Goal: Task Accomplishment & Management: Use online tool/utility

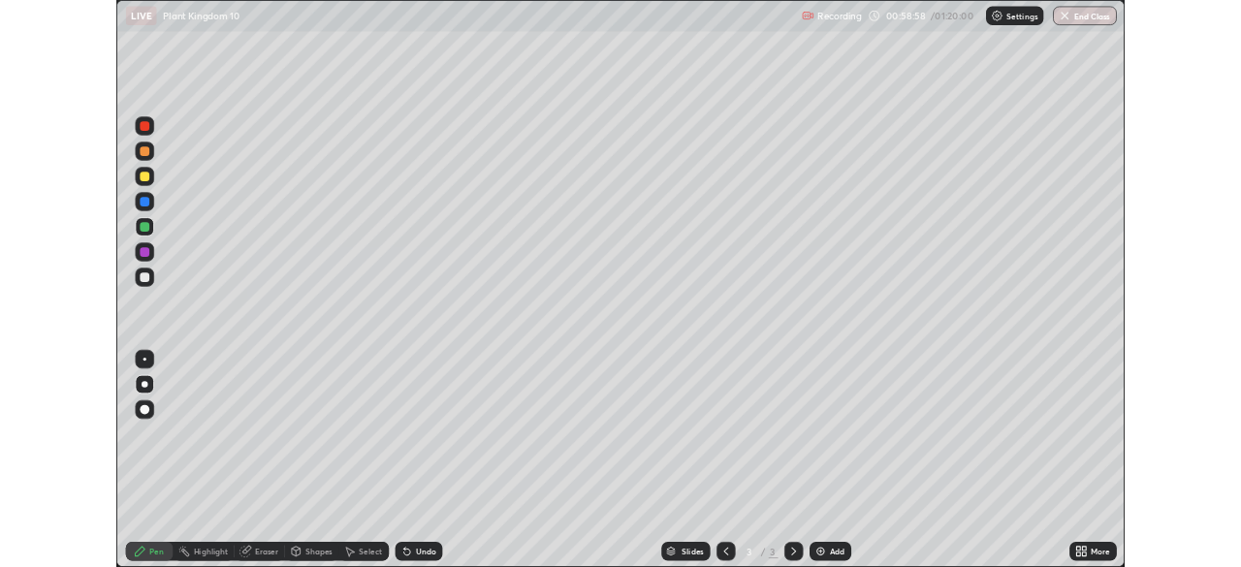
scroll to position [698, 1241]
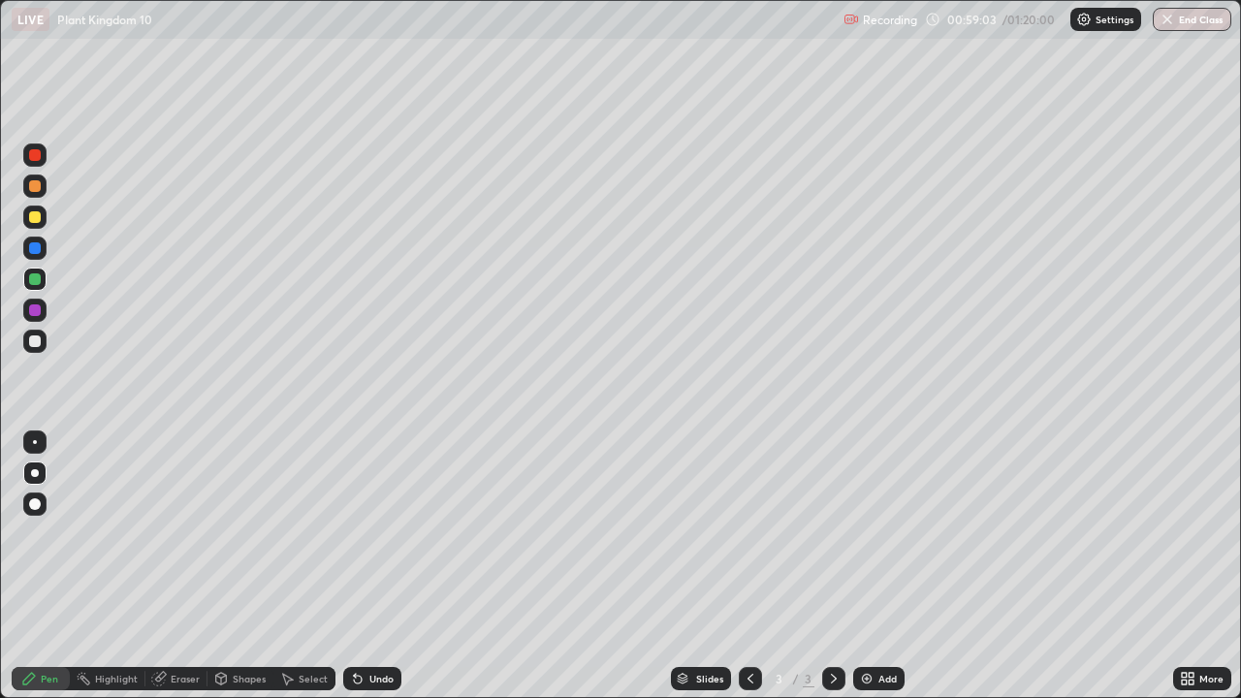
click at [1101, 25] on div "Settings" at bounding box center [1105, 19] width 71 height 23
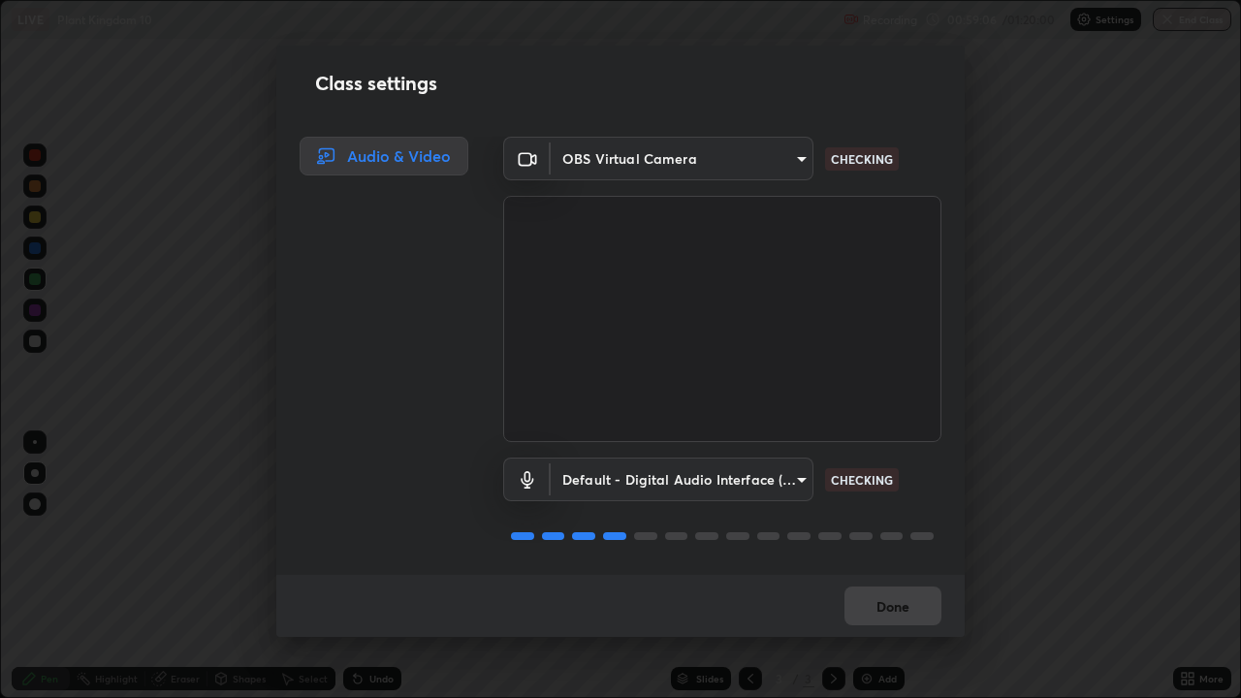
click at [778, 365] on video at bounding box center [722, 319] width 438 height 246
click at [781, 467] on body "Erase all LIVE Plant Kingdom 10 Recording 00:59:06 / 01:20:00 Settings End Clas…" at bounding box center [620, 349] width 1241 height 698
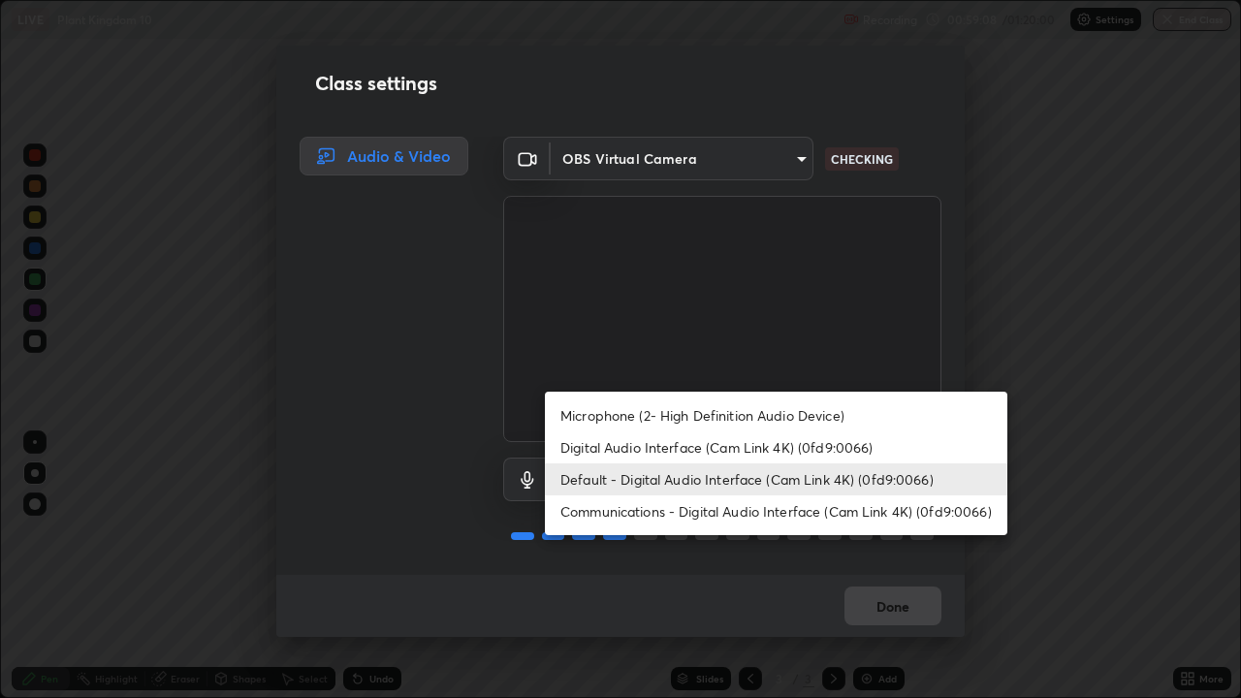
click at [731, 424] on li "Microphone (2- High Definition Audio Device)" at bounding box center [776, 415] width 462 height 32
type input "4aa6c17c4c59095239ea329d22086e40b99fea179fa3e2e59934311274ec7cea"
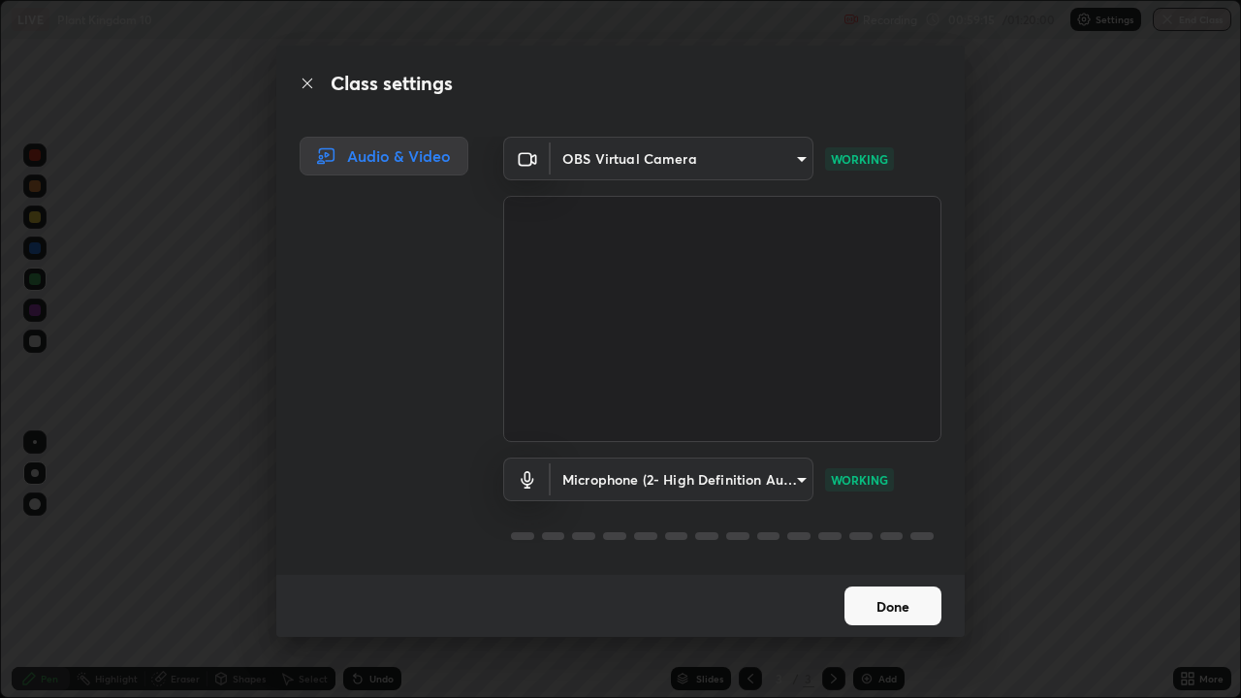
click at [904, 613] on button "Done" at bounding box center [892, 606] width 97 height 39
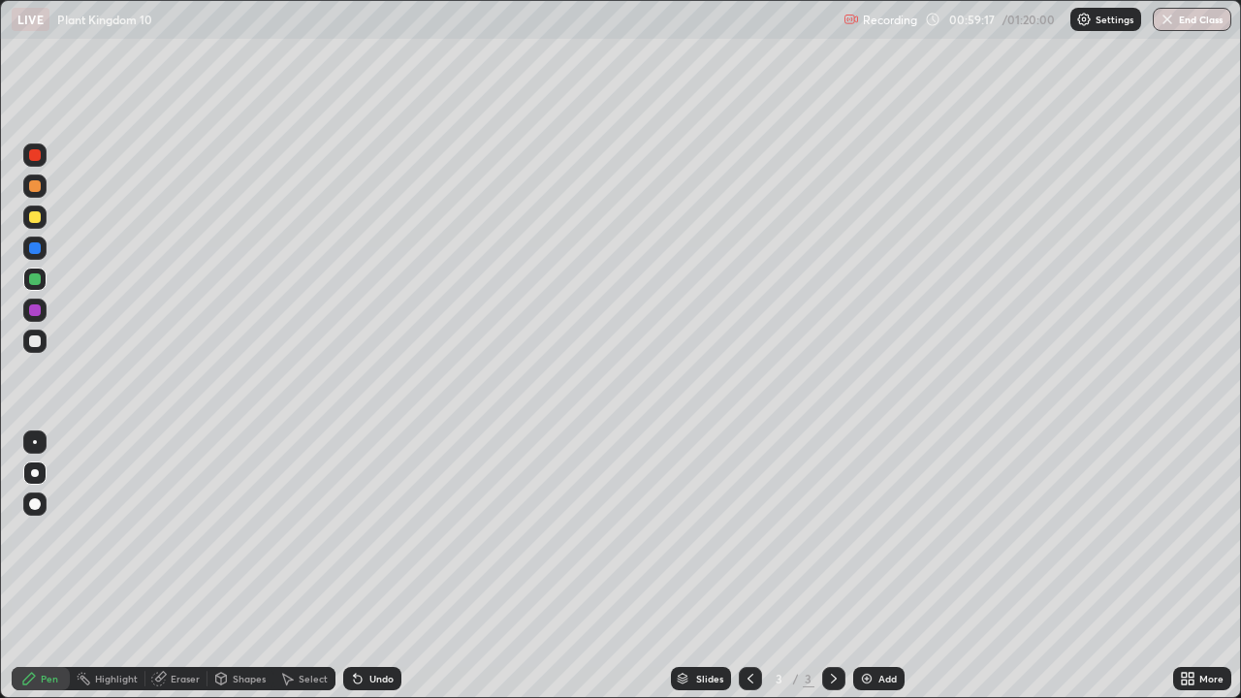
click at [888, 674] on div "Add" at bounding box center [887, 679] width 18 height 10
click at [39, 346] on div at bounding box center [35, 341] width 12 height 12
click at [36, 248] on div at bounding box center [35, 248] width 12 height 12
click at [39, 310] on div at bounding box center [35, 310] width 12 height 12
click at [38, 283] on div at bounding box center [35, 279] width 12 height 12
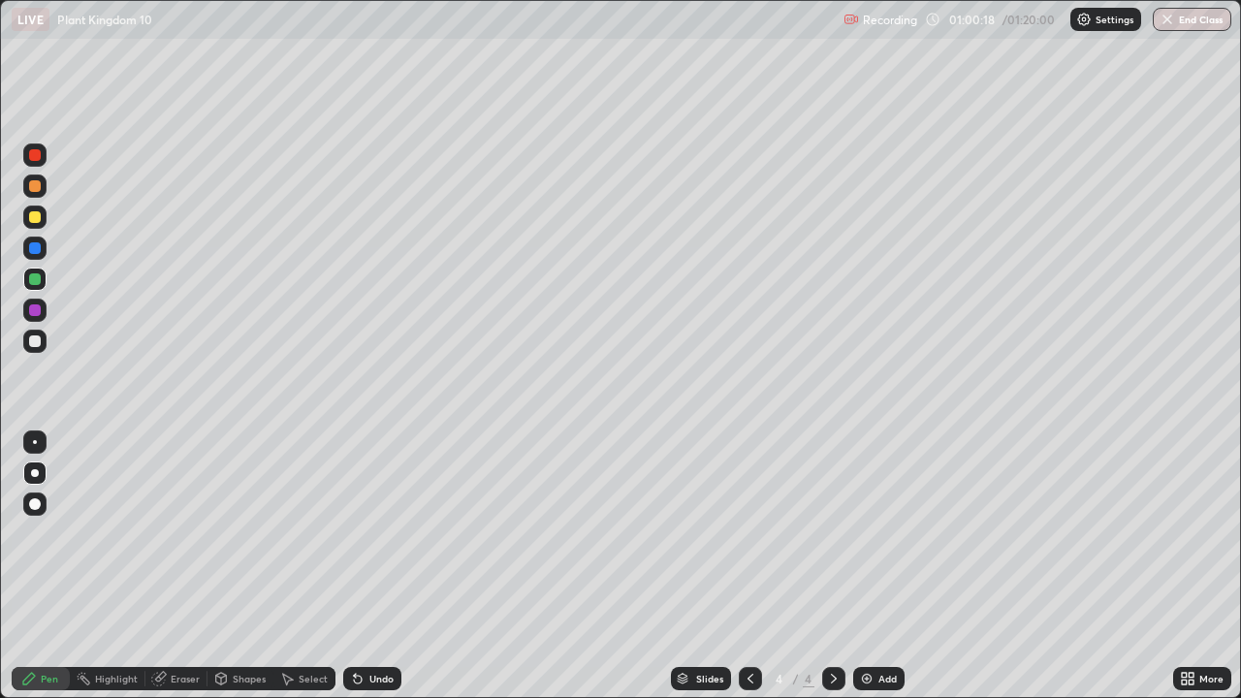
click at [37, 252] on div at bounding box center [35, 248] width 12 height 12
click at [40, 308] on div at bounding box center [35, 310] width 12 height 12
click at [37, 352] on div at bounding box center [34, 341] width 23 height 23
click at [33, 280] on div at bounding box center [35, 279] width 12 height 12
click at [304, 679] on div "Select" at bounding box center [313, 679] width 29 height 10
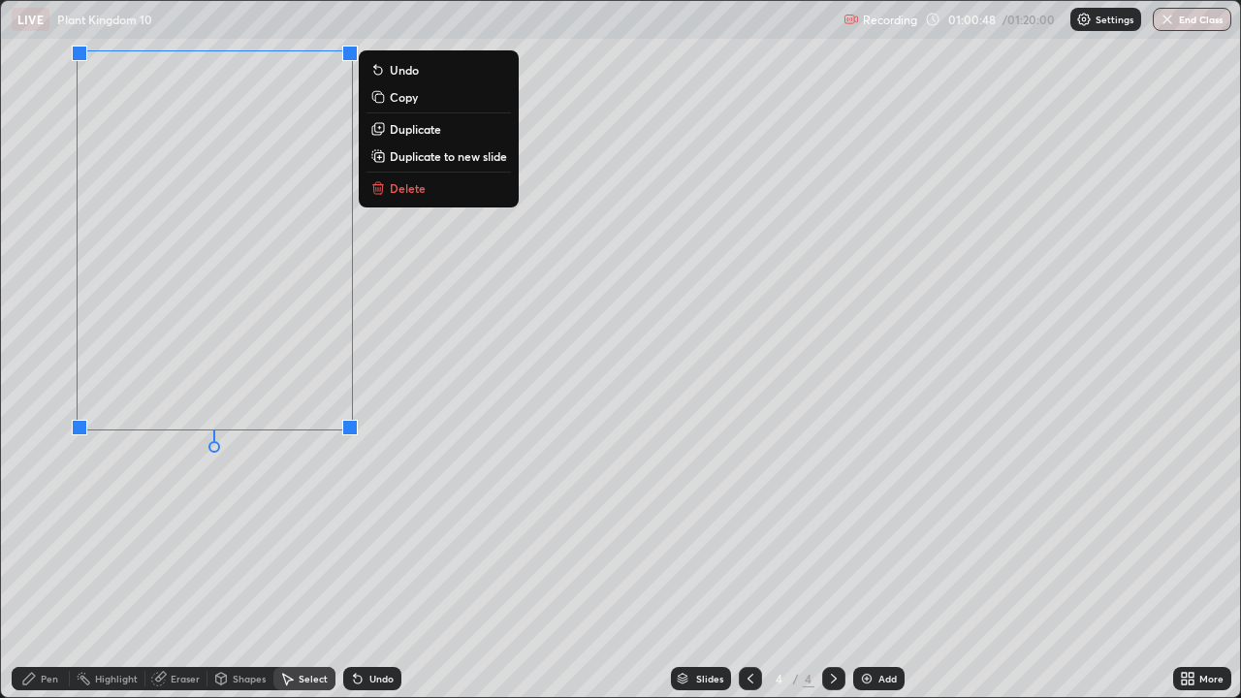
click at [166, 536] on div "0 ° Undo Copy Duplicate Duplicate to new slide Delete" at bounding box center [620, 349] width 1239 height 696
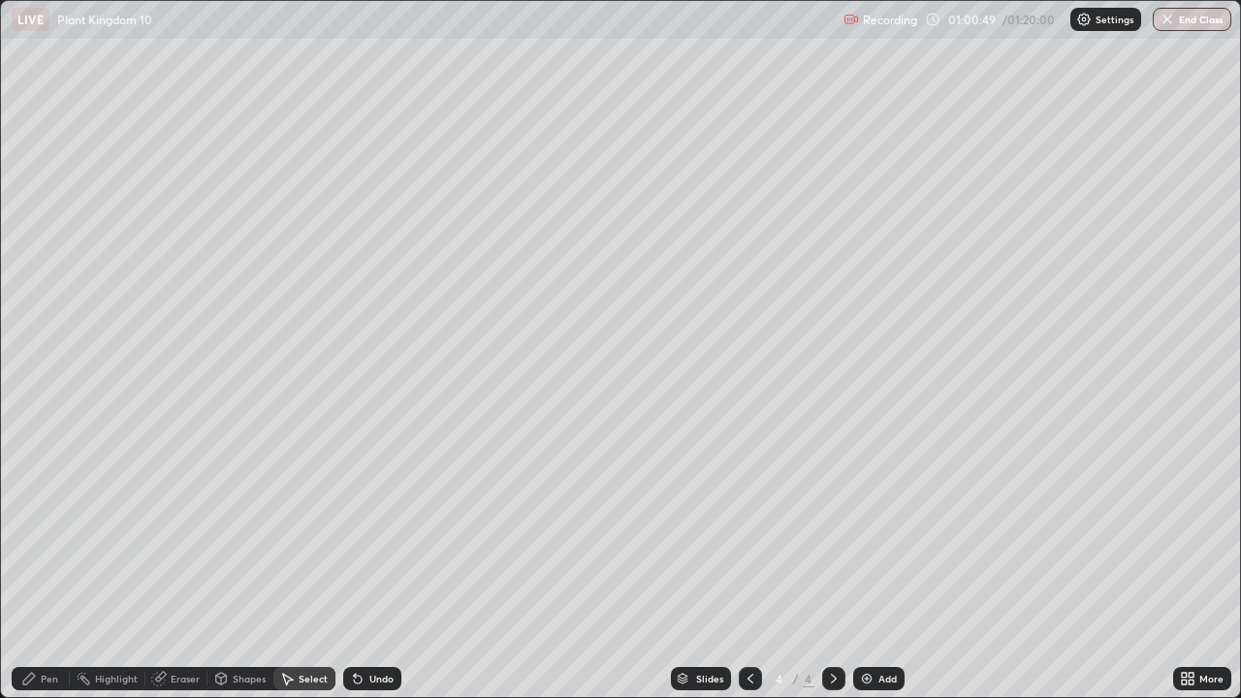
click at [33, 689] on div "Pen" at bounding box center [41, 678] width 58 height 23
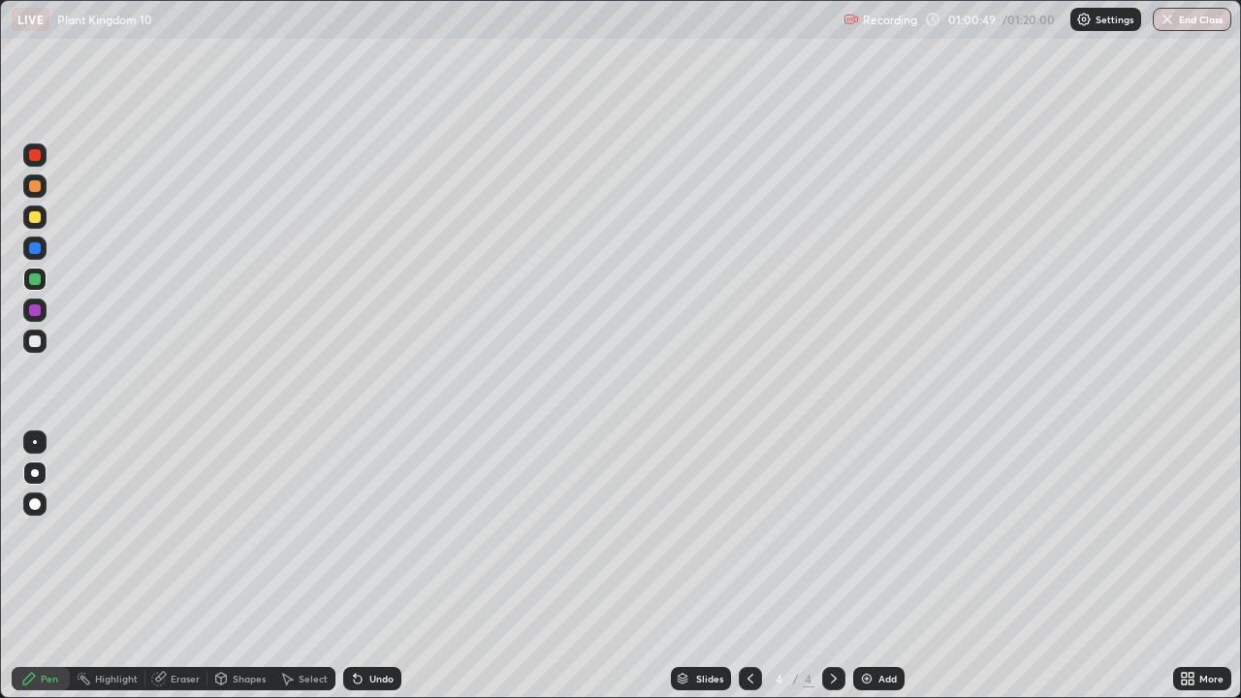
click at [35, 342] on div at bounding box center [35, 341] width 12 height 12
click at [373, 676] on div "Undo" at bounding box center [381, 679] width 24 height 10
click at [365, 677] on div "Undo" at bounding box center [372, 678] width 58 height 23
click at [358, 678] on icon at bounding box center [358, 680] width 8 height 8
click at [299, 677] on div "Select" at bounding box center [313, 679] width 29 height 10
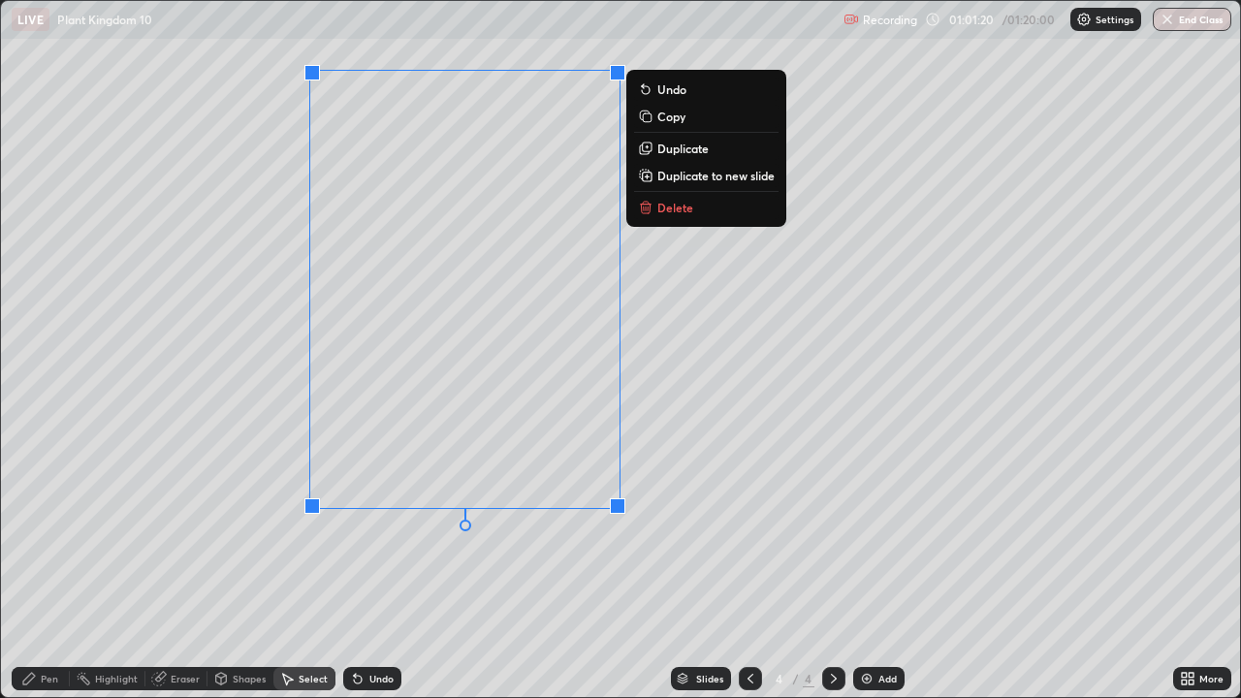
click at [670, 600] on div "0 ° Undo Copy Duplicate Duplicate to new slide Delete" at bounding box center [620, 349] width 1239 height 696
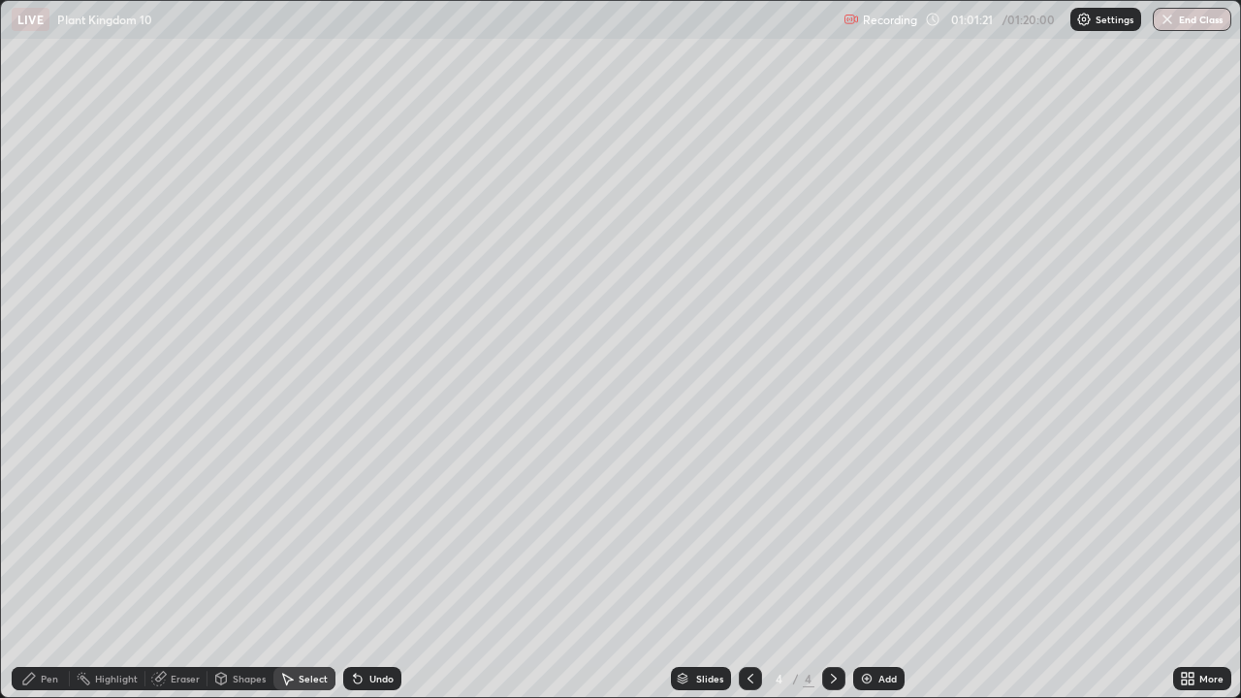
click at [1086, 22] on img at bounding box center [1084, 20] width 16 height 16
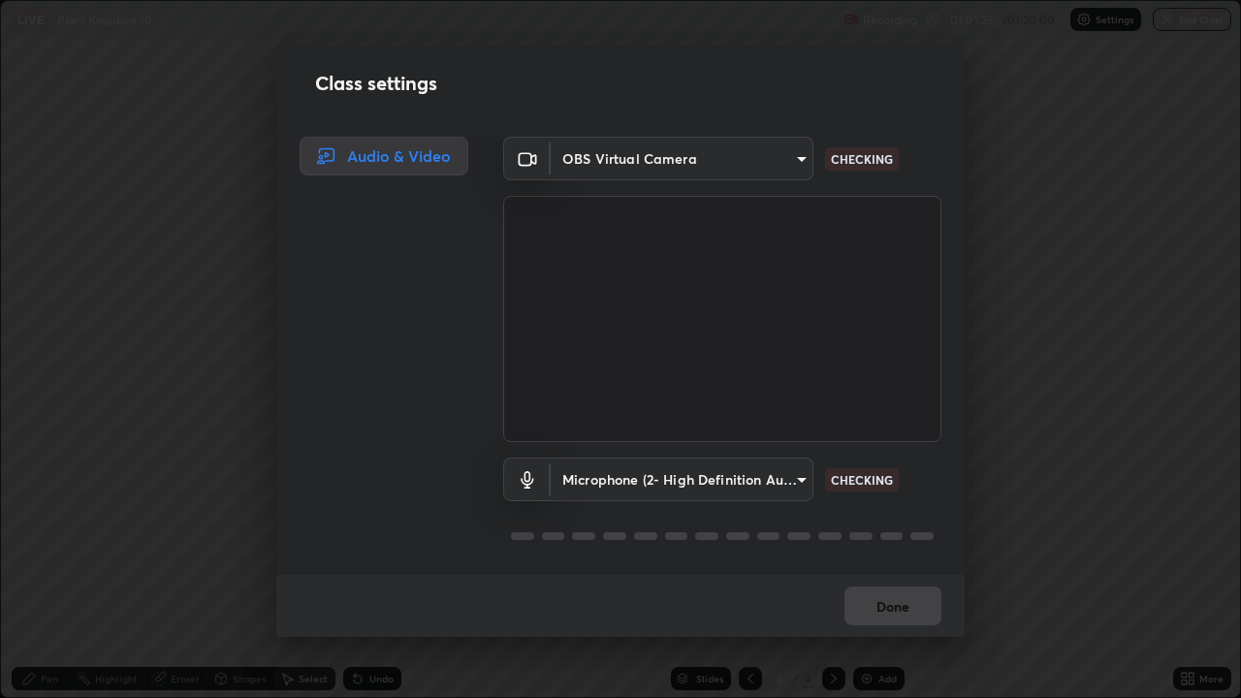
click at [785, 479] on body "Erase all LIVE Plant Kingdom 10 Recording 01:01:23 / 01:20:00 Settings End Clas…" at bounding box center [620, 349] width 1241 height 698
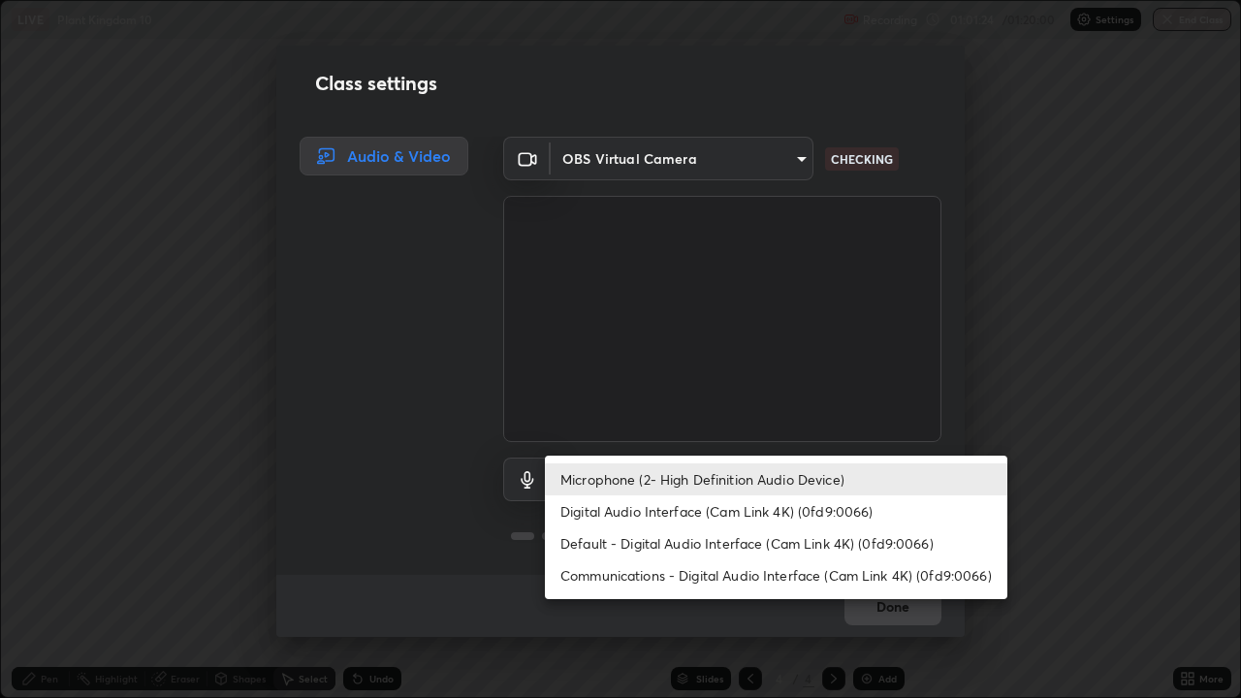
click at [682, 513] on li "Digital Audio Interface (Cam Link 4K) (0fd9:0066)" at bounding box center [776, 511] width 462 height 32
type input "3e923ced10a72fbc2e99cf0db01a3de7383ee5a13bca5cb3a84c3bbe039d278c"
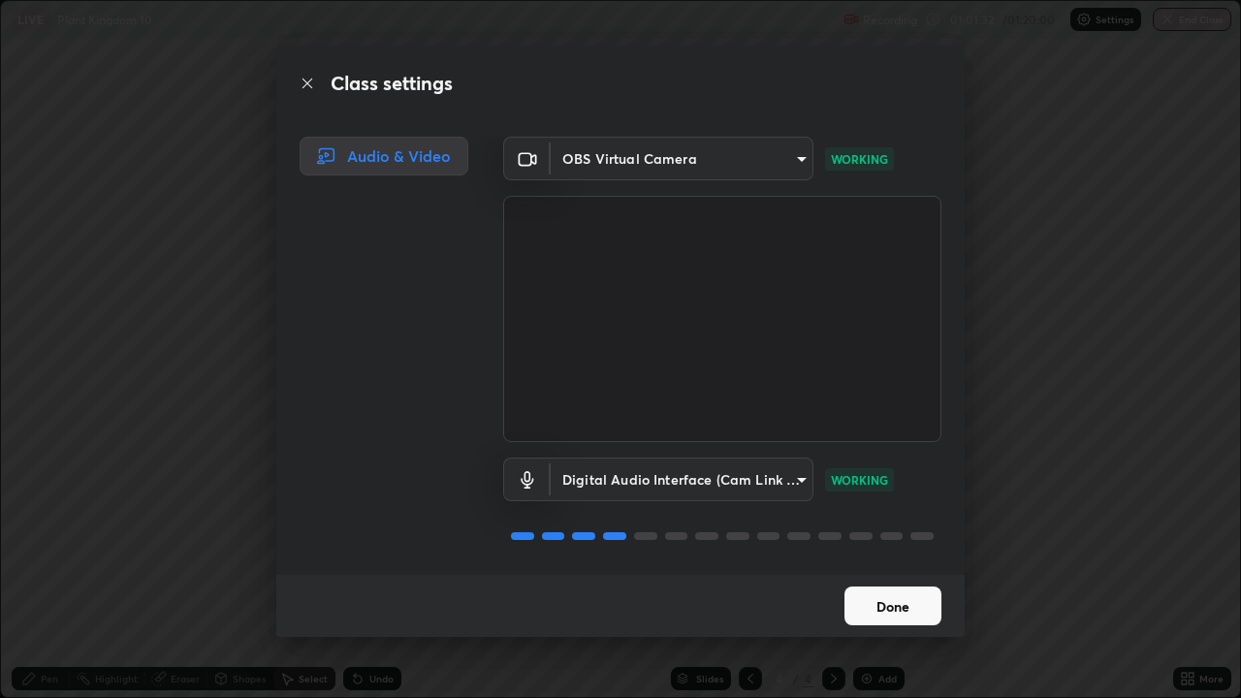
click at [894, 603] on button "Done" at bounding box center [892, 606] width 97 height 39
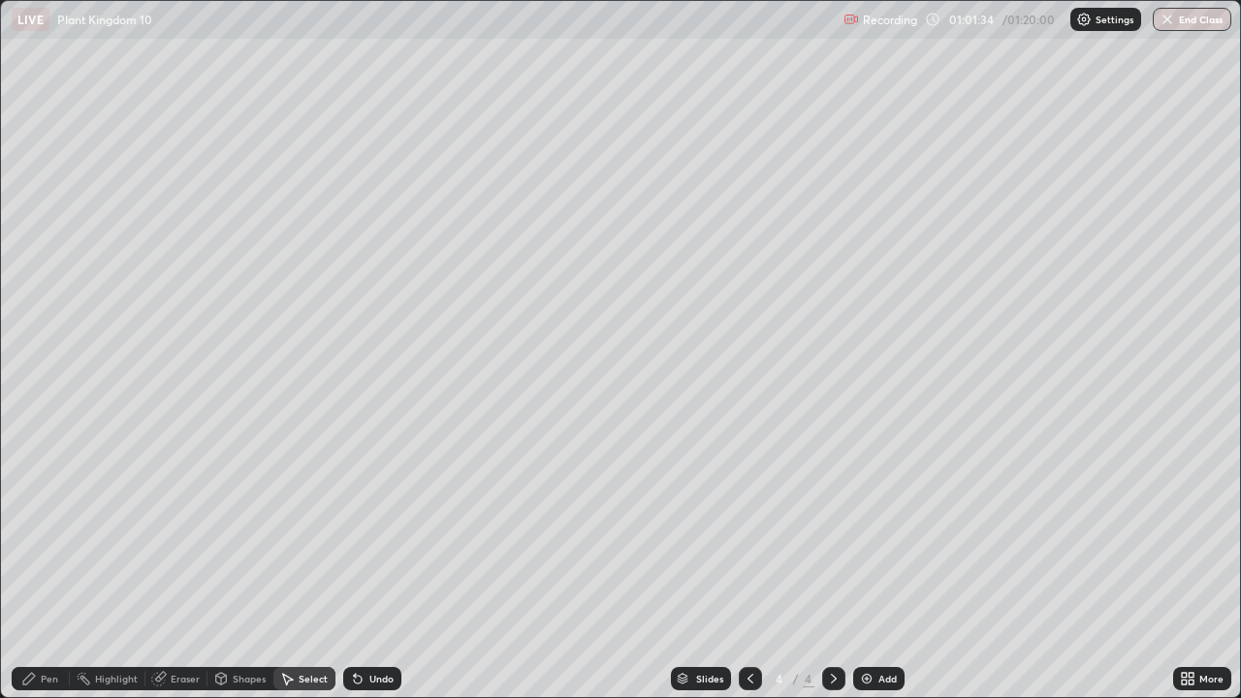
click at [66, 674] on div "Pen" at bounding box center [41, 678] width 58 height 23
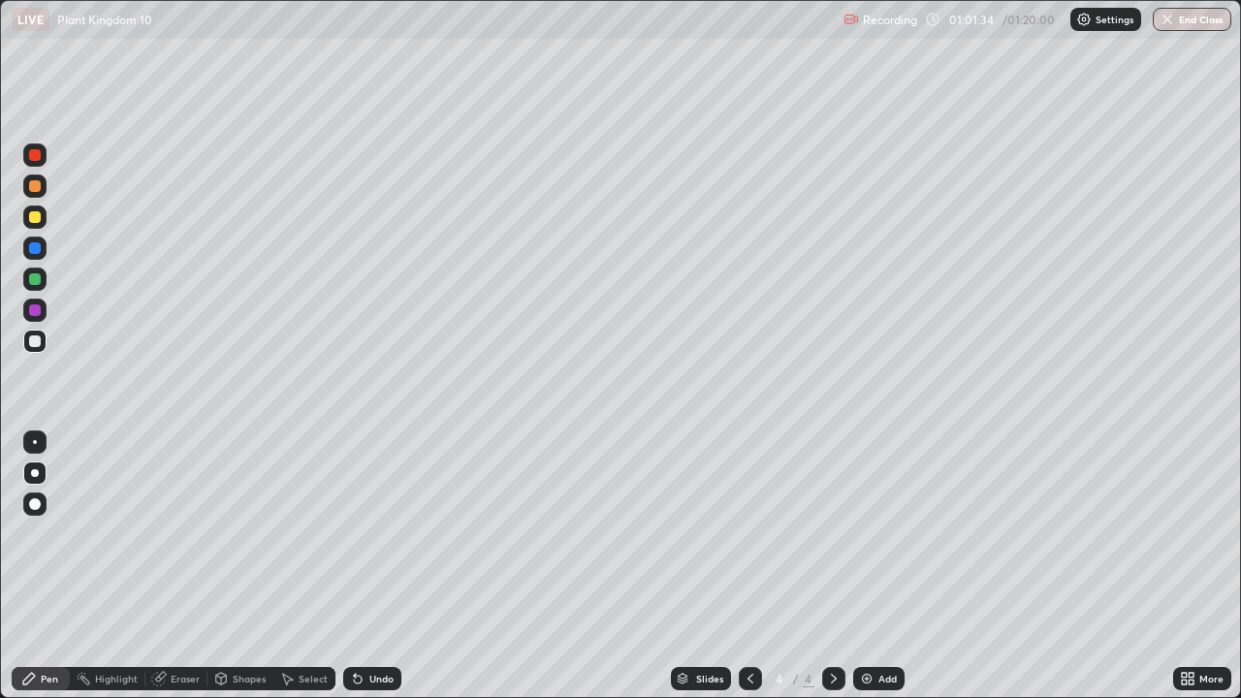
click at [43, 284] on div at bounding box center [34, 279] width 23 height 23
click at [42, 308] on div at bounding box center [34, 310] width 23 height 23
click at [36, 341] on div at bounding box center [35, 341] width 12 height 12
click at [1191, 682] on icon at bounding box center [1191, 682] width 5 height 5
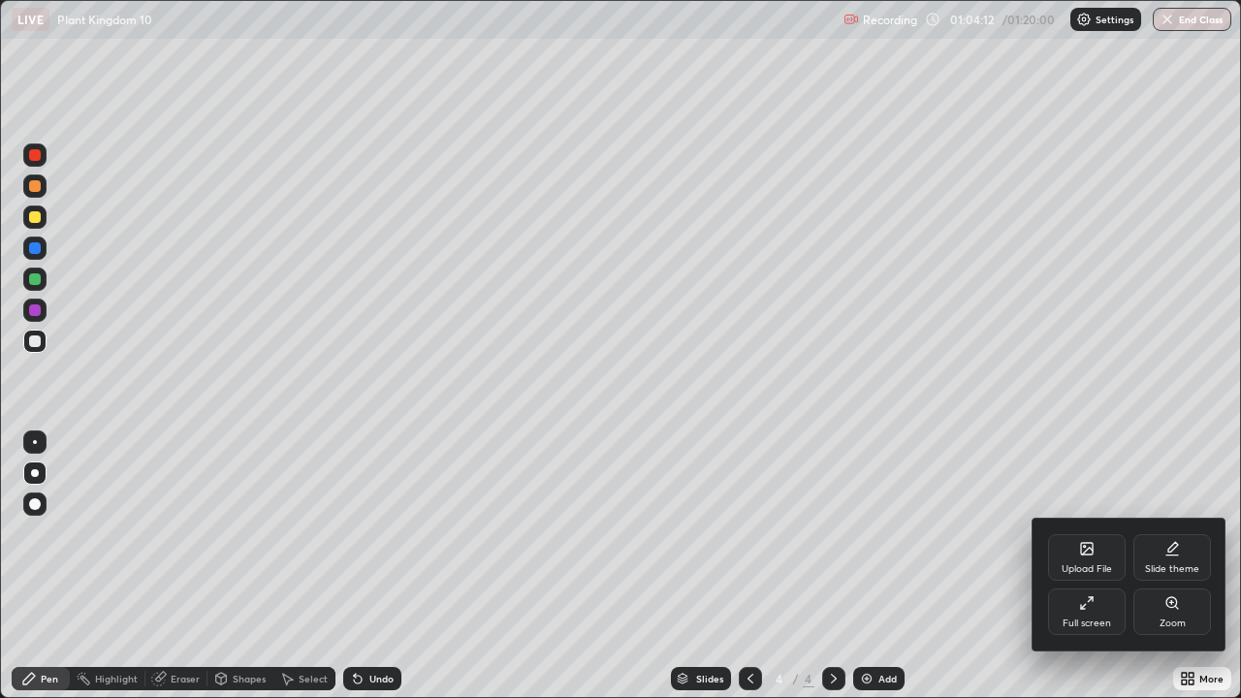
click at [1094, 613] on div "Full screen" at bounding box center [1087, 611] width 78 height 47
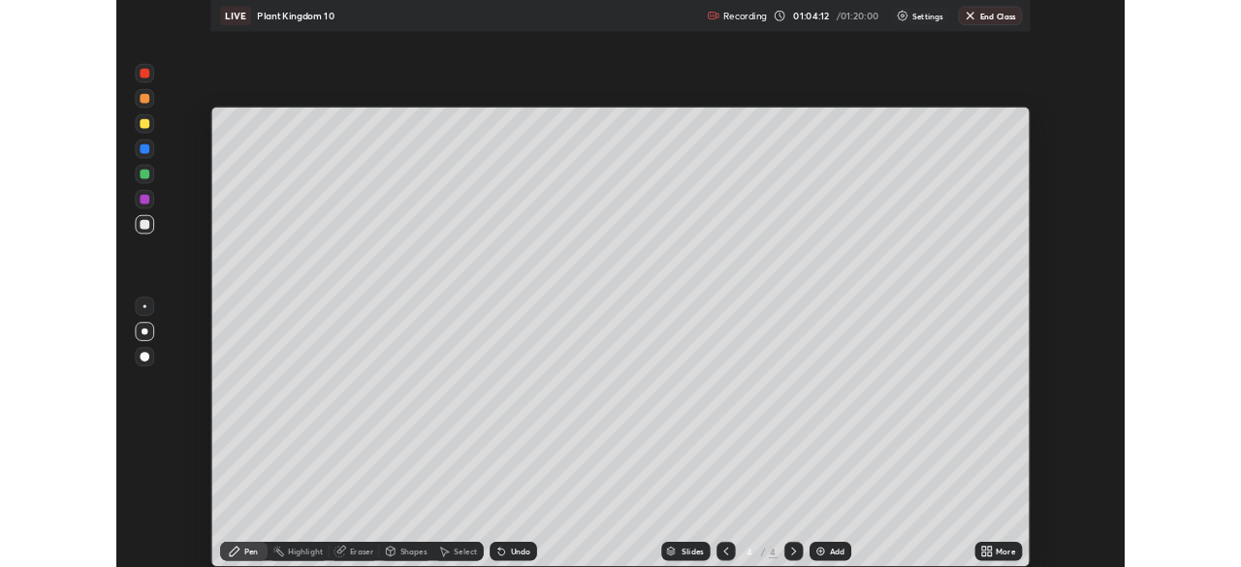
scroll to position [96381, 95707]
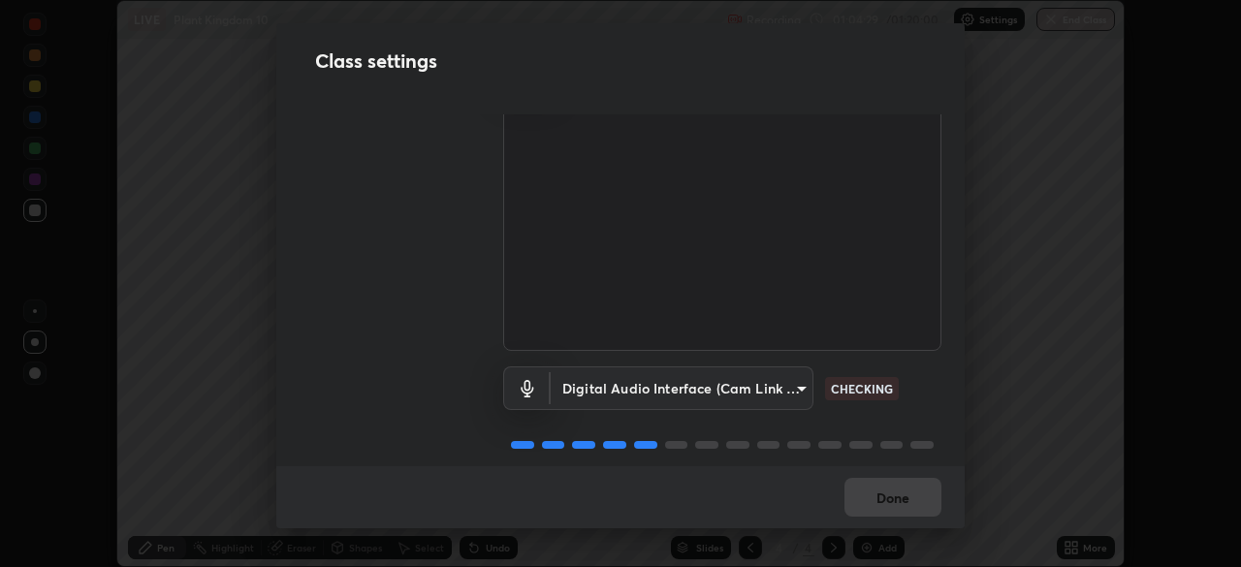
scroll to position [88, 0]
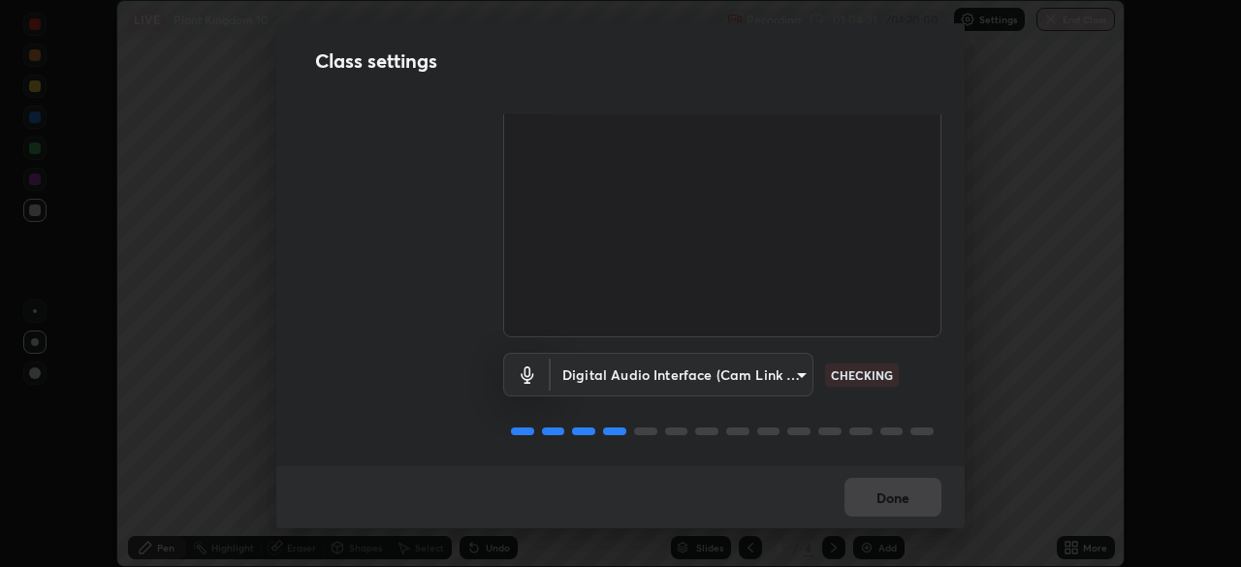
click at [744, 367] on body "Erase all LIVE Plant Kingdom 10 Recording 01:04:31 / 01:20:00 Settings End Clas…" at bounding box center [620, 283] width 1241 height 567
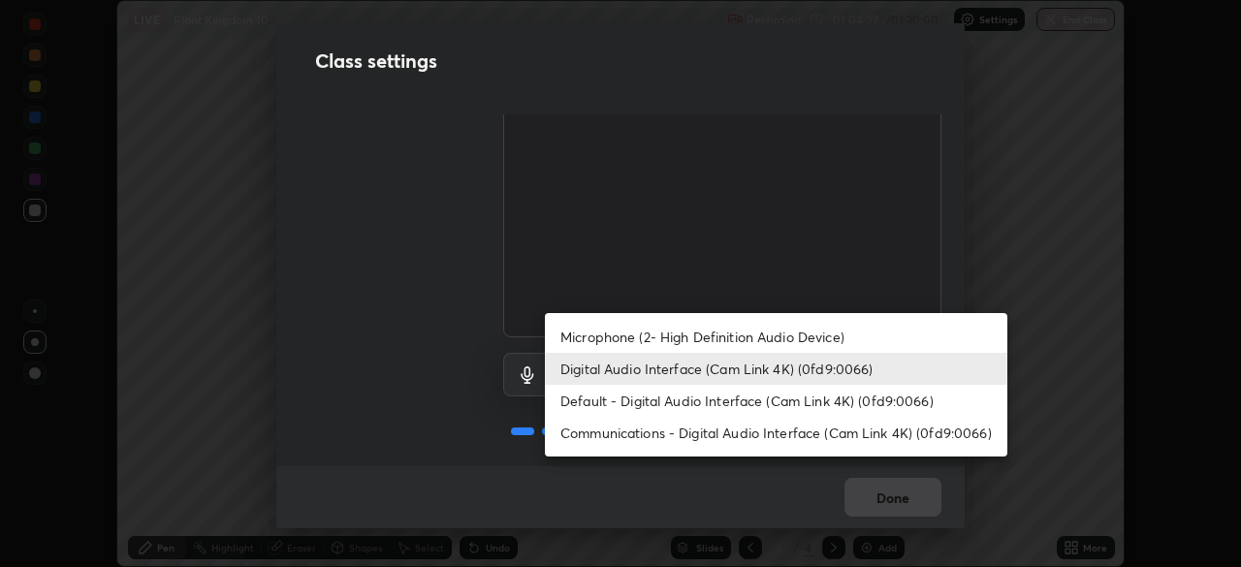
click at [684, 338] on li "Microphone (2- High Definition Audio Device)" at bounding box center [776, 337] width 462 height 32
type input "4aa6c17c4c59095239ea329d22086e40b99fea179fa3e2e59934311274ec7cea"
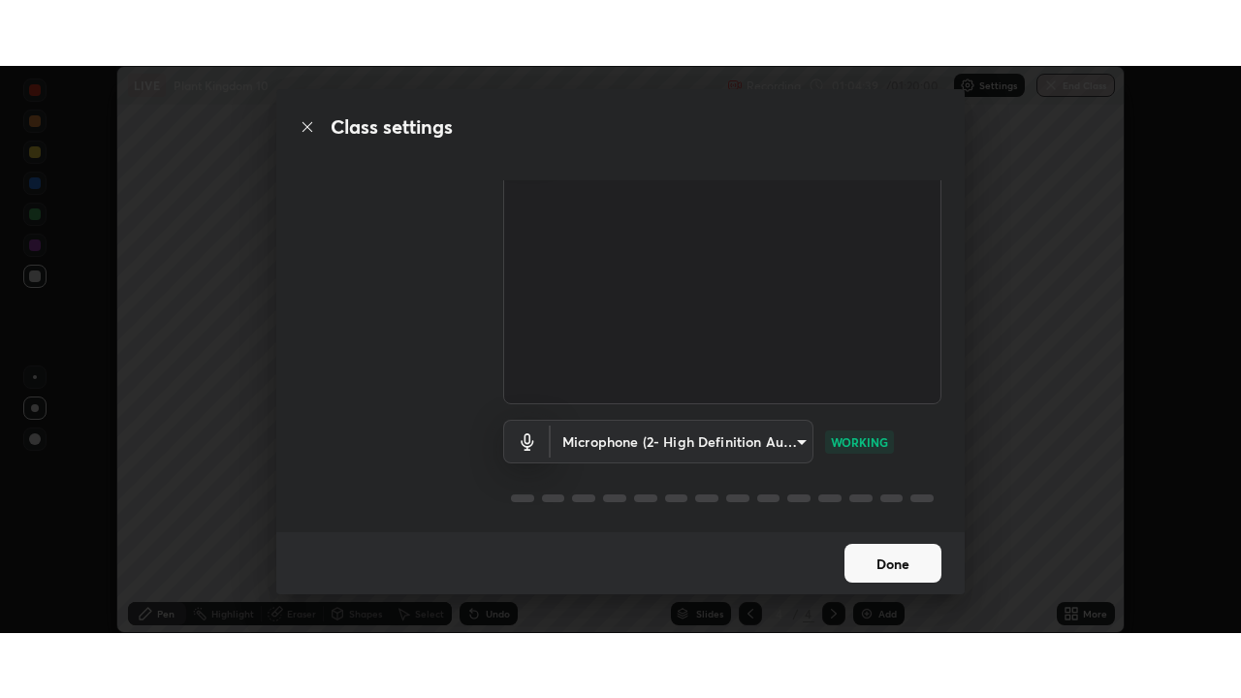
scroll to position [0, 0]
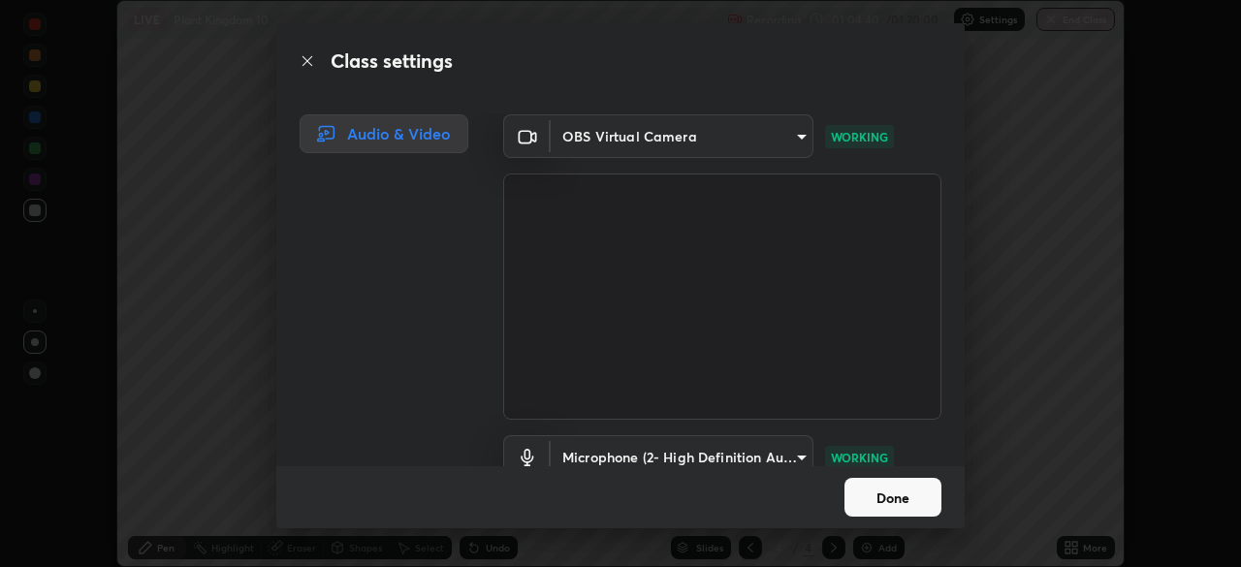
click at [899, 490] on button "Done" at bounding box center [892, 497] width 97 height 39
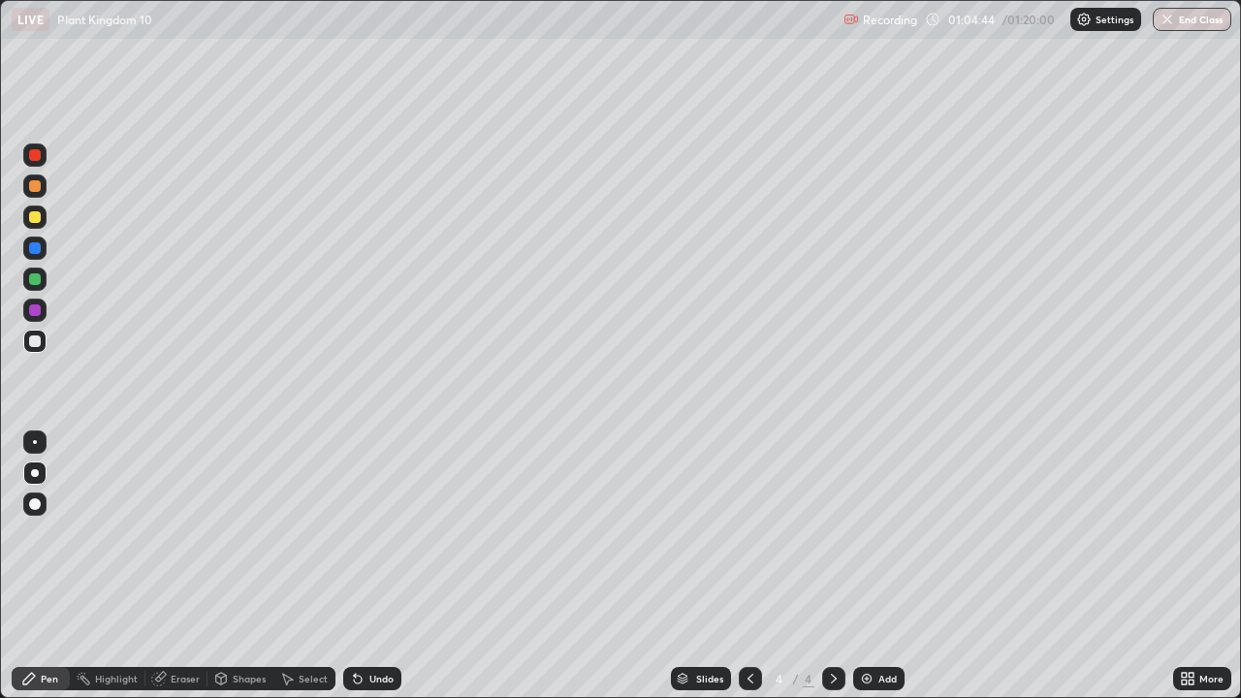
scroll to position [698, 1241]
click at [386, 566] on div "Undo" at bounding box center [381, 679] width 24 height 10
click at [381, 566] on div "Undo" at bounding box center [381, 679] width 24 height 10
click at [388, 566] on div "Undo" at bounding box center [381, 679] width 24 height 10
click at [756, 566] on div at bounding box center [750, 678] width 23 height 23
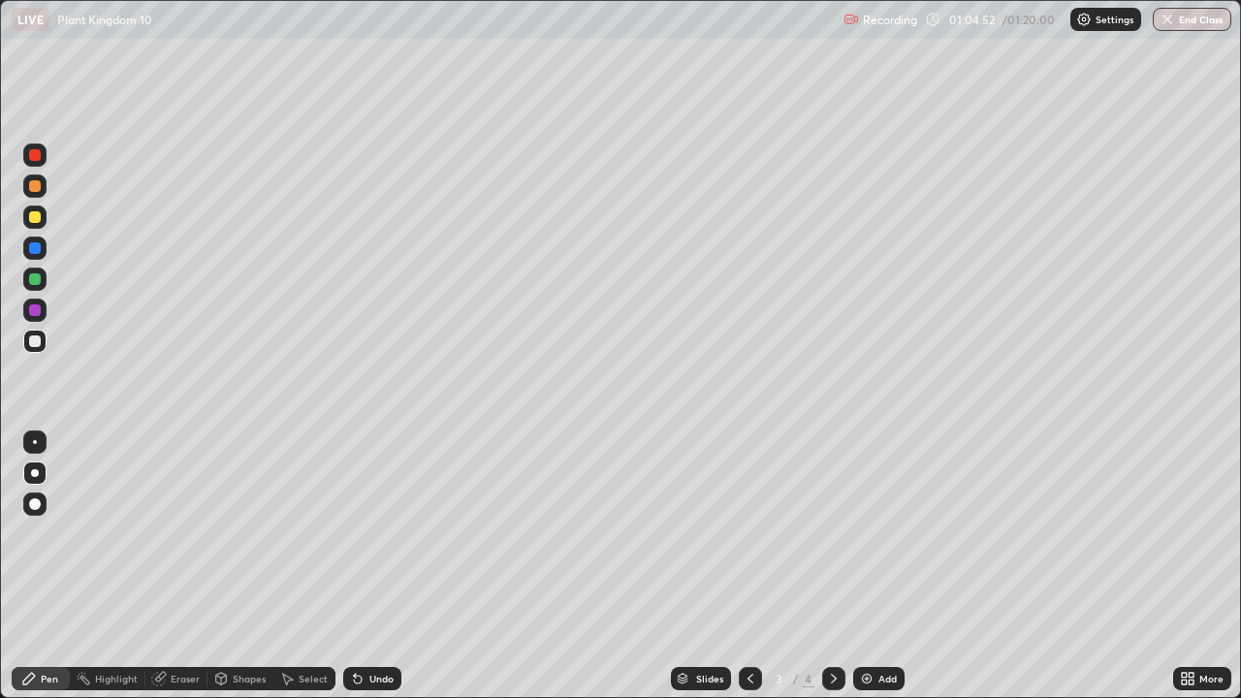
click at [751, 566] on icon at bounding box center [751, 679] width 16 height 16
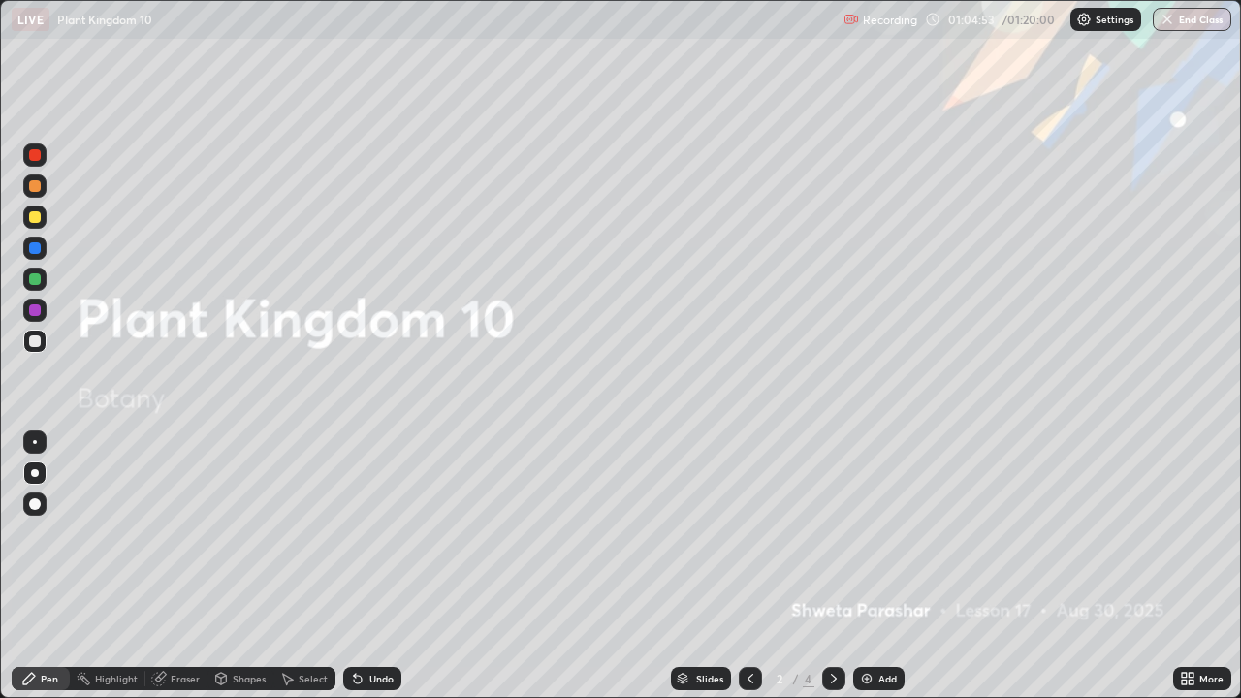
click at [836, 566] on icon at bounding box center [834, 679] width 16 height 16
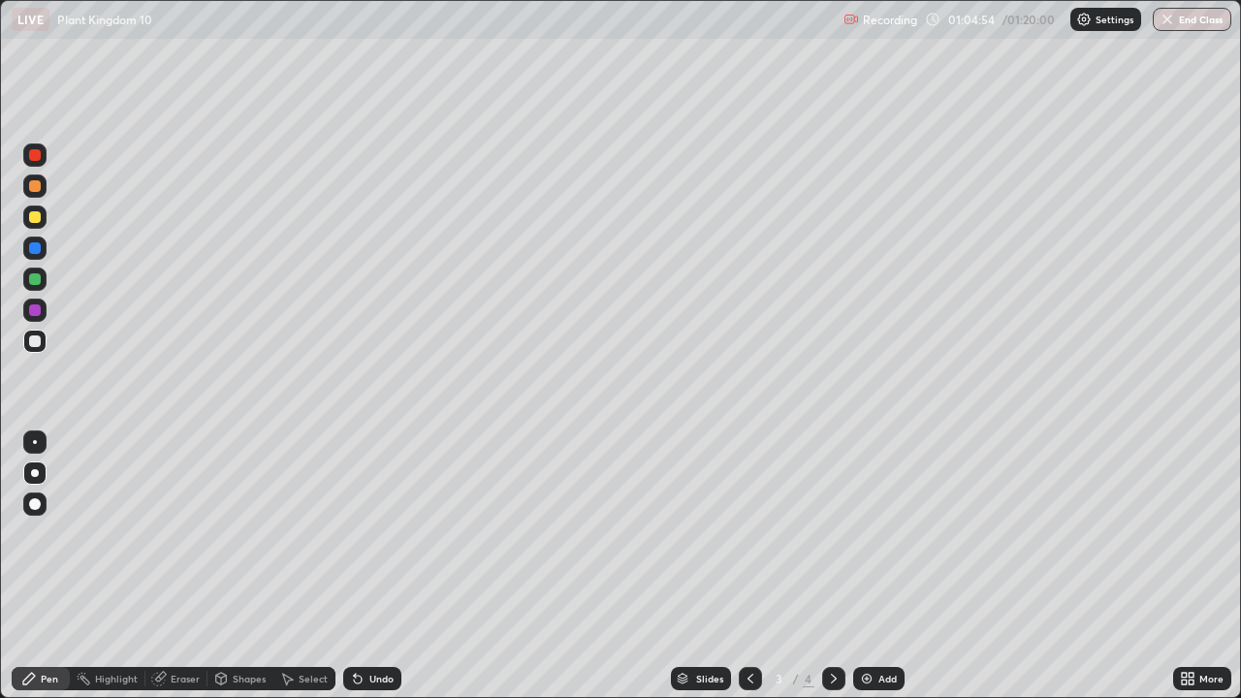
click at [832, 566] on icon at bounding box center [834, 679] width 6 height 10
click at [831, 566] on icon at bounding box center [834, 679] width 16 height 16
click at [748, 566] on icon at bounding box center [751, 679] width 16 height 16
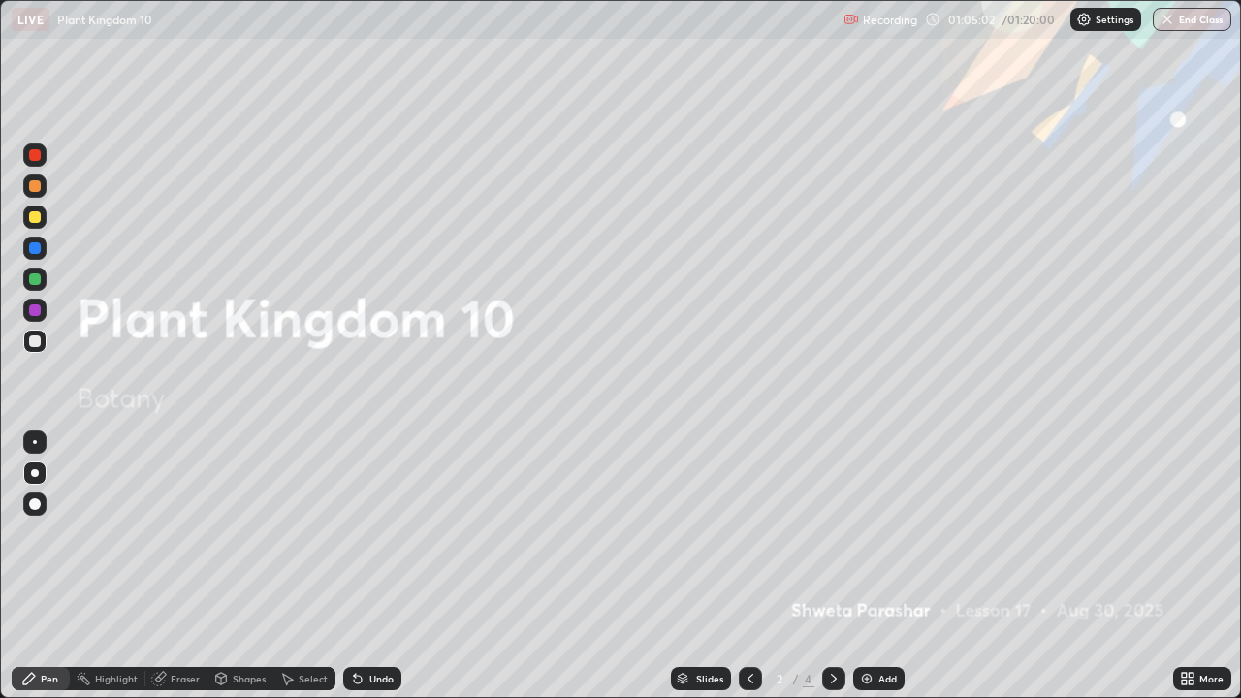
click at [833, 566] on icon at bounding box center [834, 679] width 6 height 10
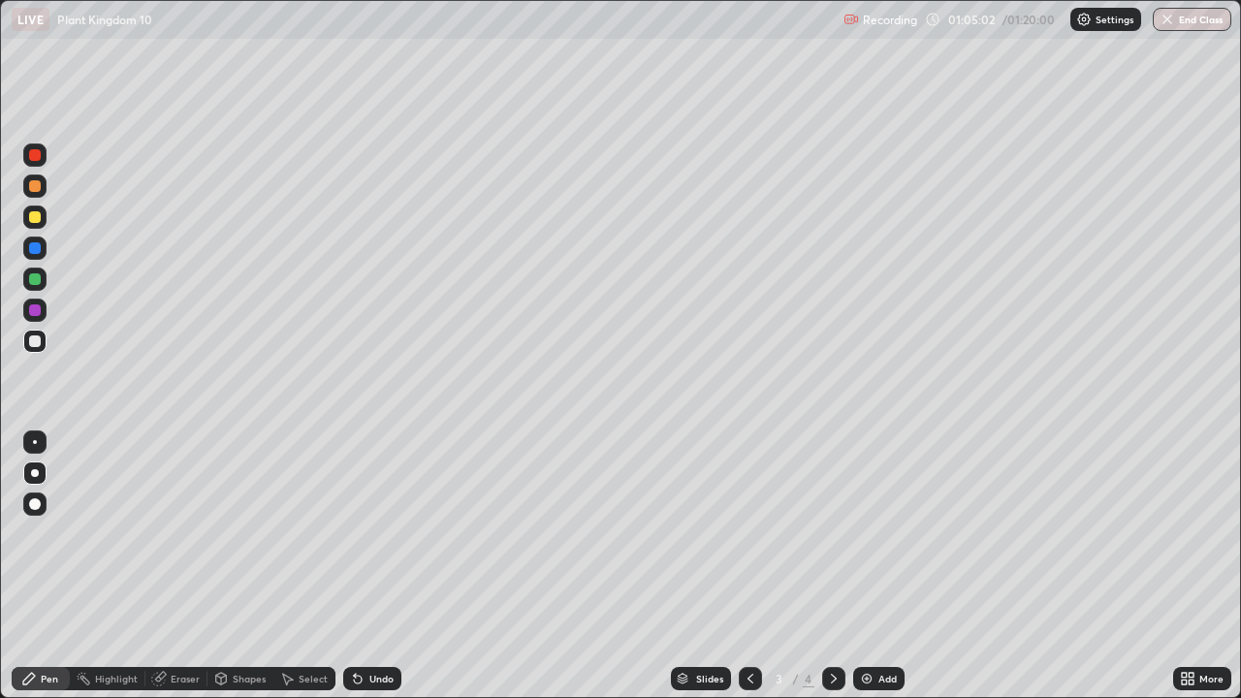
click at [834, 566] on icon at bounding box center [834, 679] width 16 height 16
click at [747, 566] on icon at bounding box center [750, 679] width 6 height 10
click at [832, 566] on icon at bounding box center [834, 679] width 6 height 10
click at [841, 566] on div at bounding box center [833, 678] width 23 height 23
click at [1189, 26] on button "End Class" at bounding box center [1192, 19] width 79 height 23
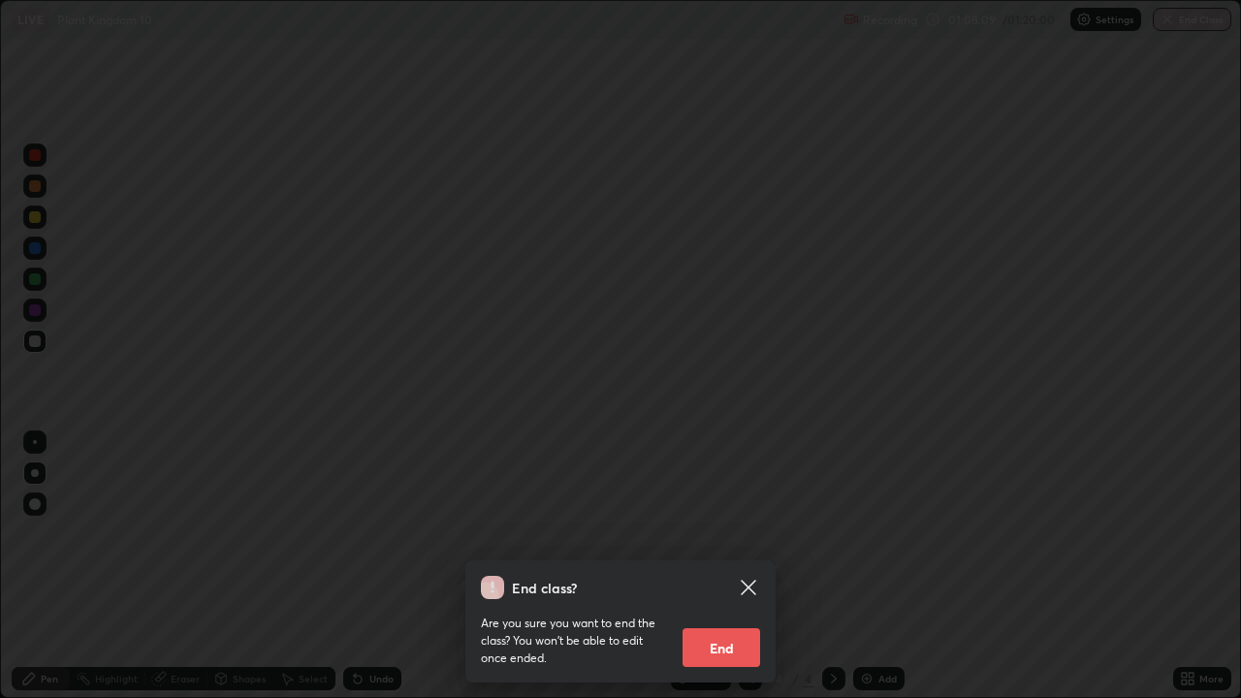
click at [736, 566] on button "End" at bounding box center [722, 647] width 78 height 39
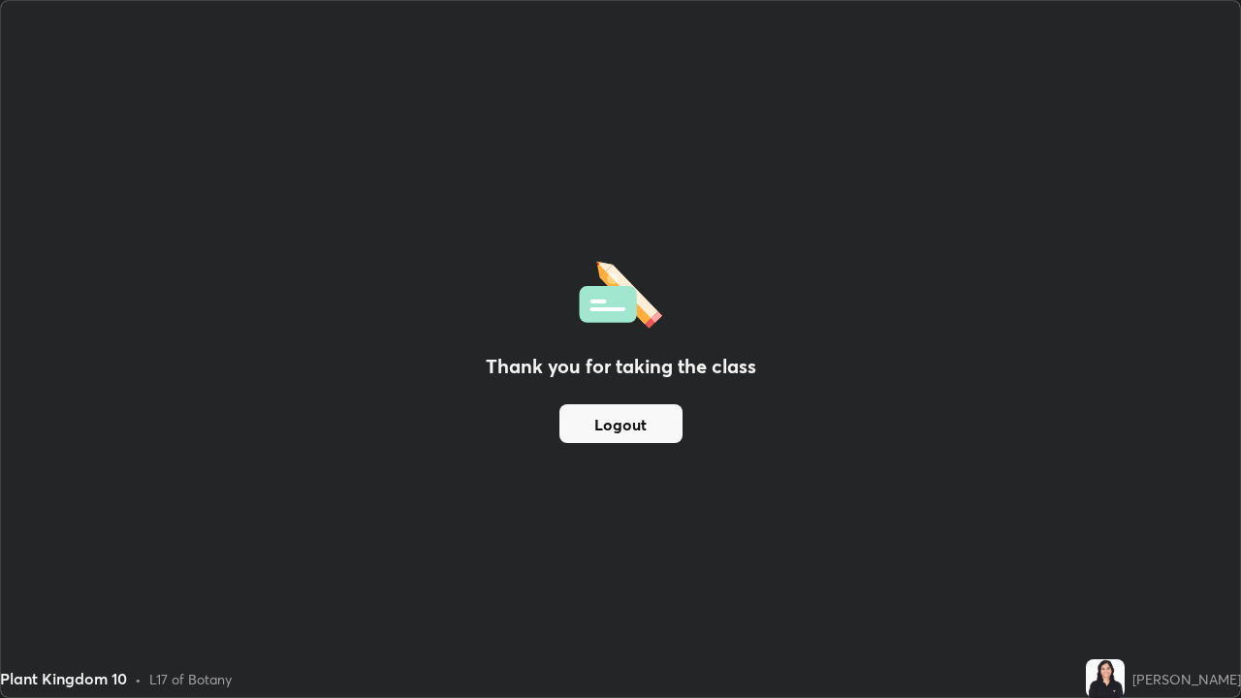
click at [651, 430] on button "Logout" at bounding box center [620, 423] width 123 height 39
